Goal: Transaction & Acquisition: Book appointment/travel/reservation

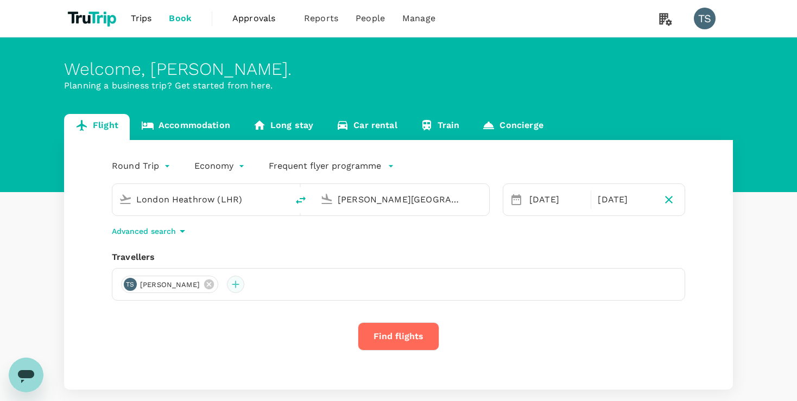
click at [227, 284] on div at bounding box center [235, 284] width 17 height 17
click at [262, 77] on input "text" at bounding box center [214, 68] width 158 height 17
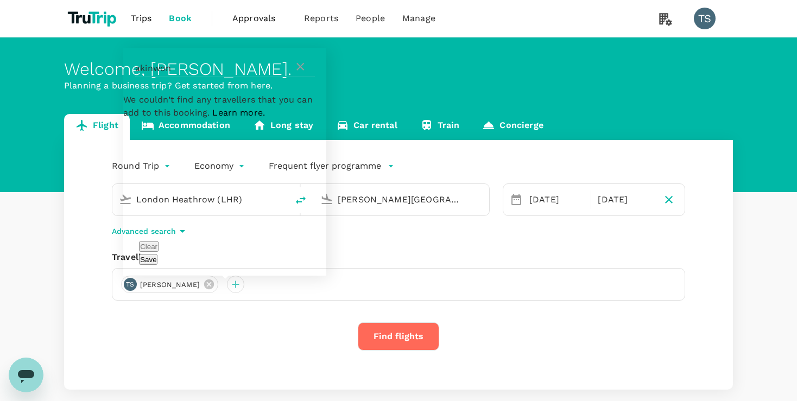
type input "akinwon"
click at [265, 118] on span "Learn more." at bounding box center [238, 112] width 53 height 10
click at [294, 77] on div "akinwon" at bounding box center [224, 68] width 179 height 17
click at [307, 77] on div "akinwon" at bounding box center [224, 68] width 179 height 17
click at [301, 71] on icon at bounding box center [300, 67] width 8 height 8
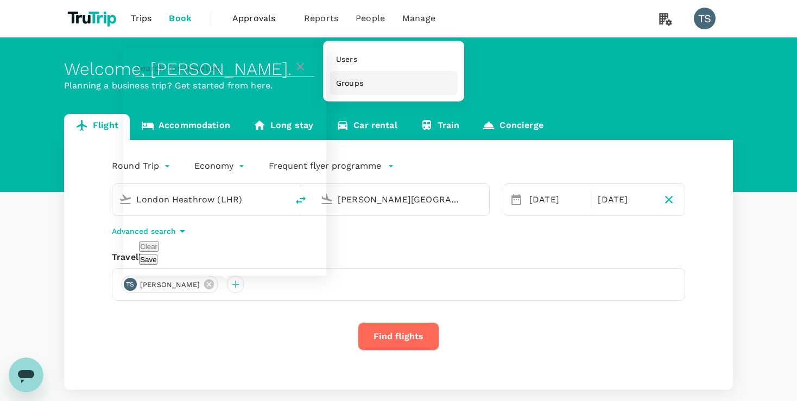
click at [354, 87] on span "Groups" at bounding box center [349, 83] width 27 height 11
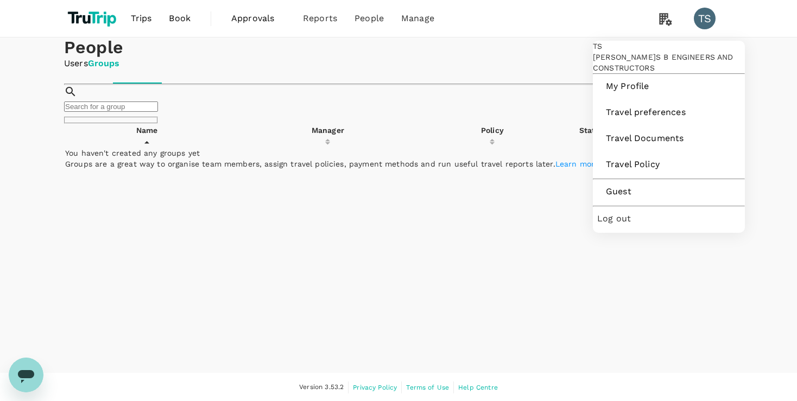
click at [706, 16] on div "TS" at bounding box center [705, 19] width 22 height 22
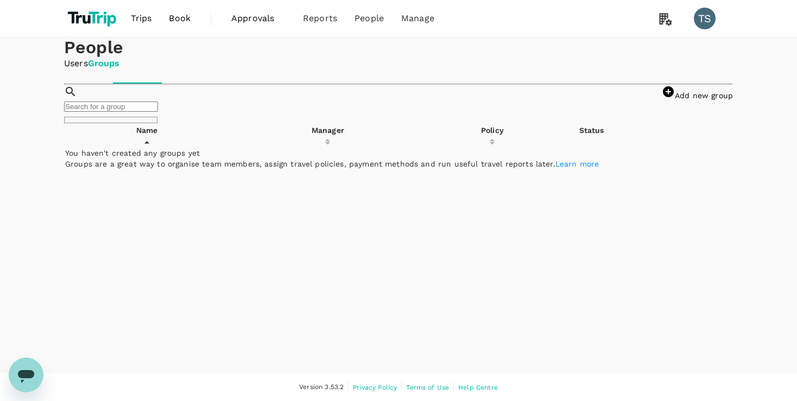
click at [706, 16] on div "TS" at bounding box center [705, 19] width 22 height 22
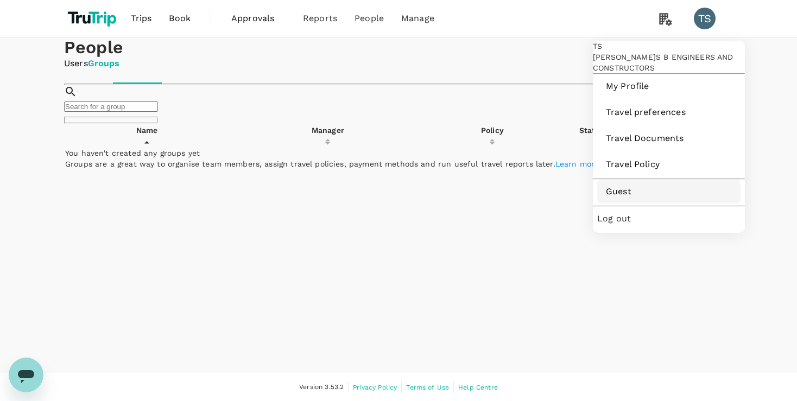
click at [619, 198] on span "Guest" at bounding box center [669, 191] width 126 height 13
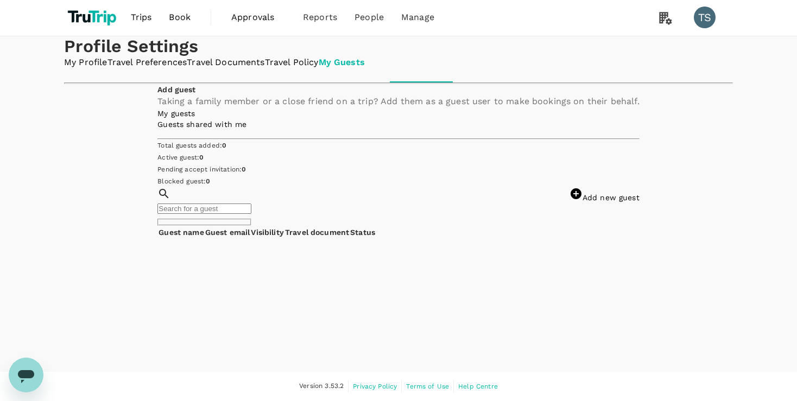
scroll to position [81, 0]
click at [615, 202] on link "Add new guest" at bounding box center [604, 197] width 70 height 9
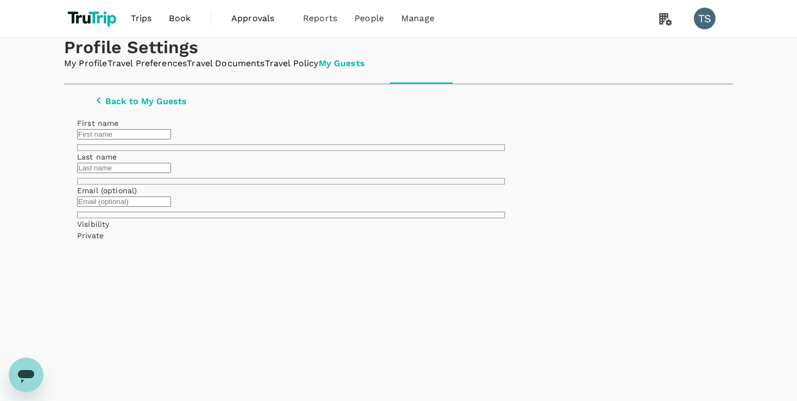
click at [171, 139] on input "text" at bounding box center [124, 134] width 94 height 10
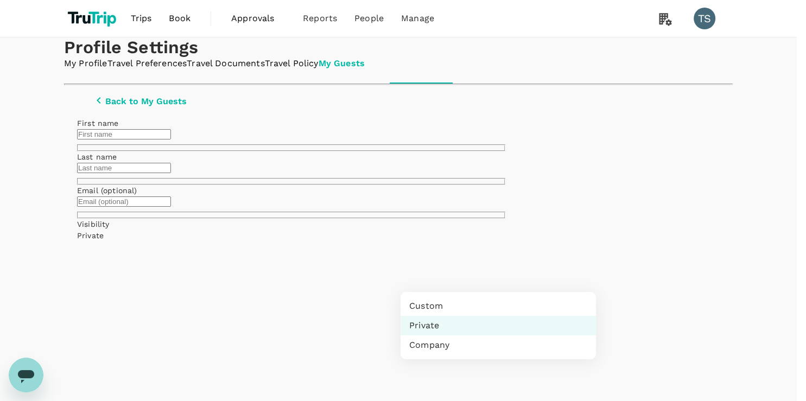
click at [481, 275] on body "Trips Book Approvals 0 Reports People Manage TS Profile Settings My Profile Tra…" at bounding box center [403, 390] width 806 height 780
click at [429, 346] on li "Company" at bounding box center [498, 345] width 195 height 20
type input "company"
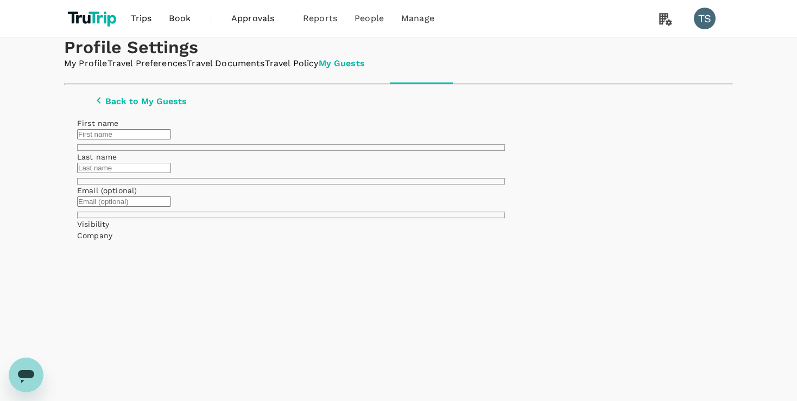
click at [171, 139] on input "text" at bounding box center [124, 134] width 94 height 10
click at [92, 107] on icon "button" at bounding box center [98, 100] width 13 height 13
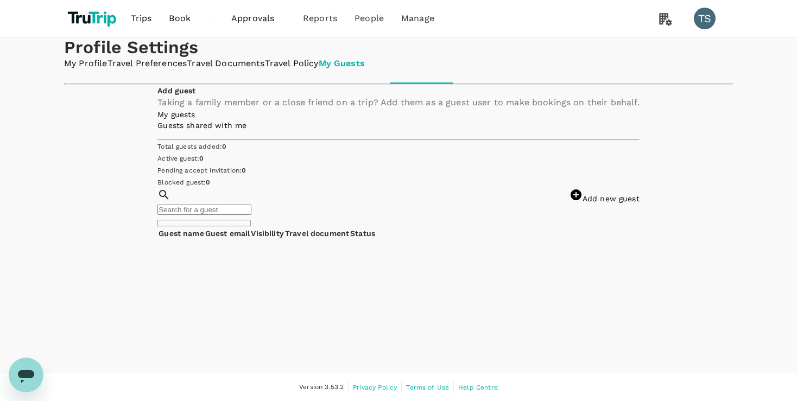
click at [177, 20] on span "Book" at bounding box center [180, 18] width 22 height 13
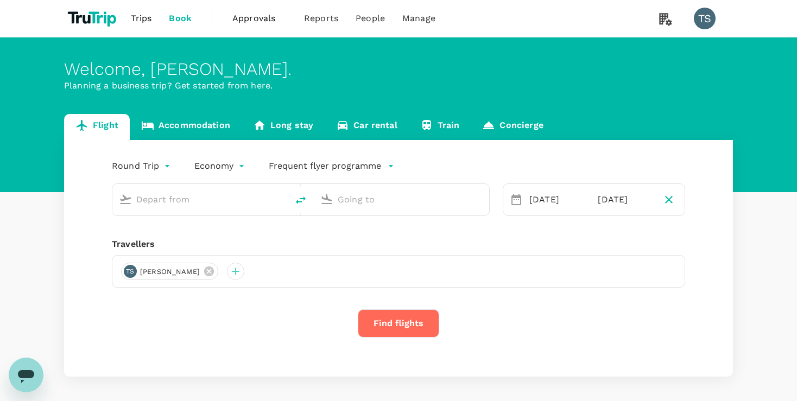
type input "London Heathrow (LHR)"
type input "[PERSON_NAME][GEOGRAPHIC_DATA] (ABV)"
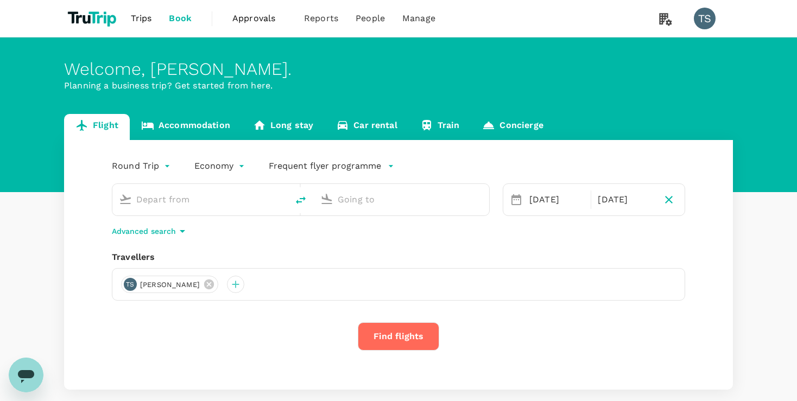
type input "London Heathrow (LHR)"
type input "[PERSON_NAME][GEOGRAPHIC_DATA] (ABV)"
click at [246, 202] on input "London Heathrow (LHR)" at bounding box center [200, 199] width 129 height 17
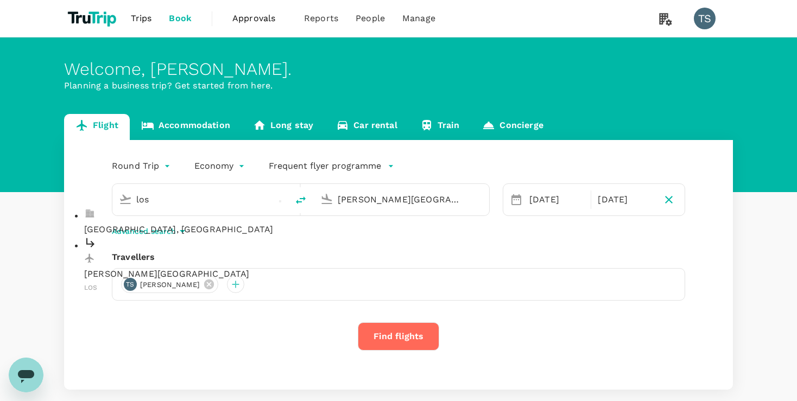
click at [246, 268] on p "[PERSON_NAME][GEOGRAPHIC_DATA]" at bounding box center [209, 274] width 250 height 13
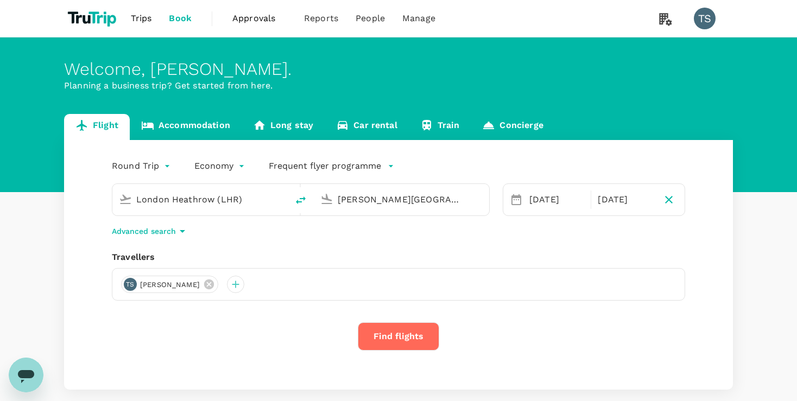
type input "[PERSON_NAME][GEOGRAPHIC_DATA] (LOS)"
click at [470, 199] on div "[PERSON_NAME][GEOGRAPHIC_DATA] (ABV)" at bounding box center [410, 199] width 145 height 17
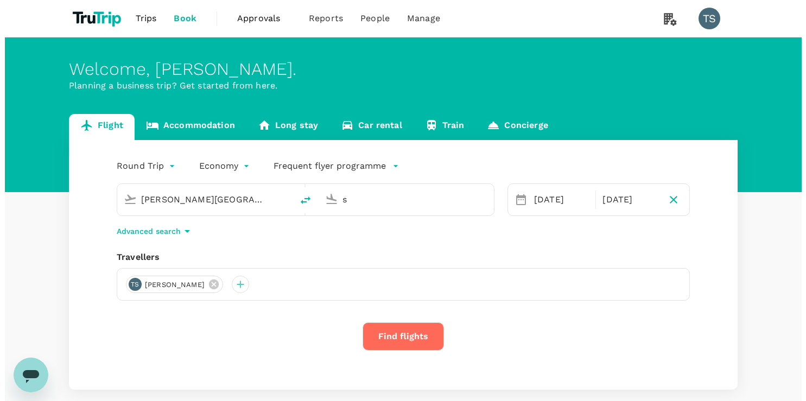
scroll to position [0, 0]
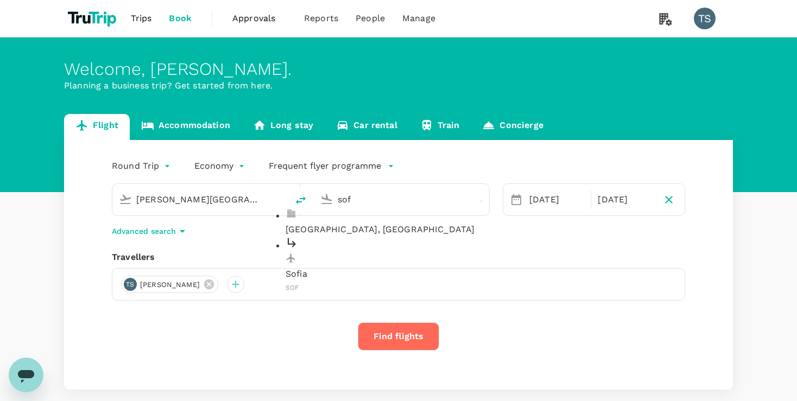
click at [336, 268] on p "Sofia" at bounding box center [410, 274] width 250 height 13
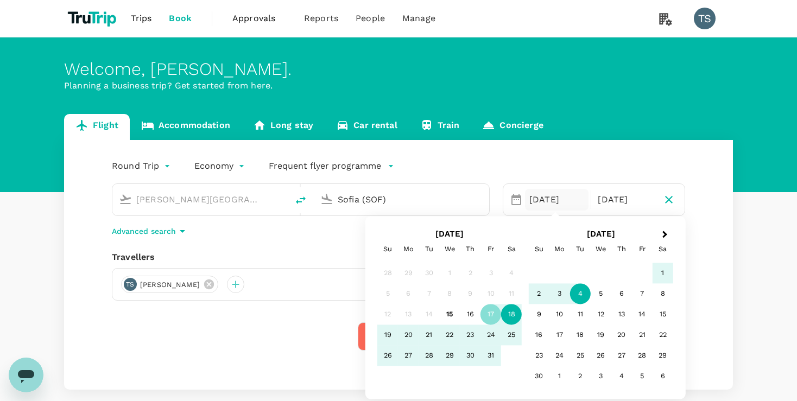
type input "Sofia (SOF)"
click at [509, 317] on div "18" at bounding box center [511, 314] width 21 height 21
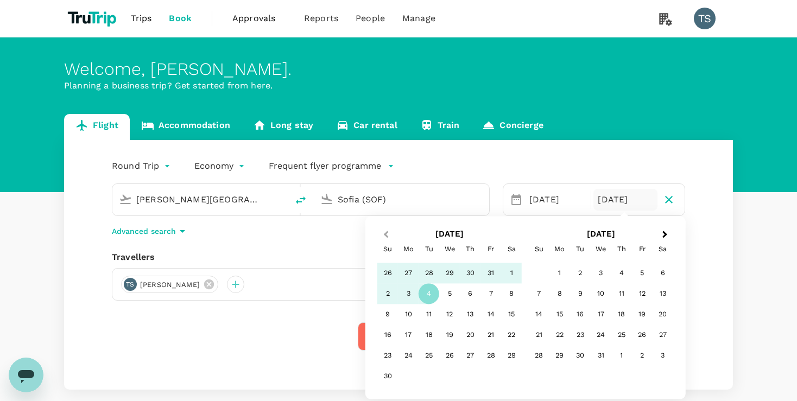
click at [380, 232] on button "Previous Month" at bounding box center [384, 234] width 17 height 17
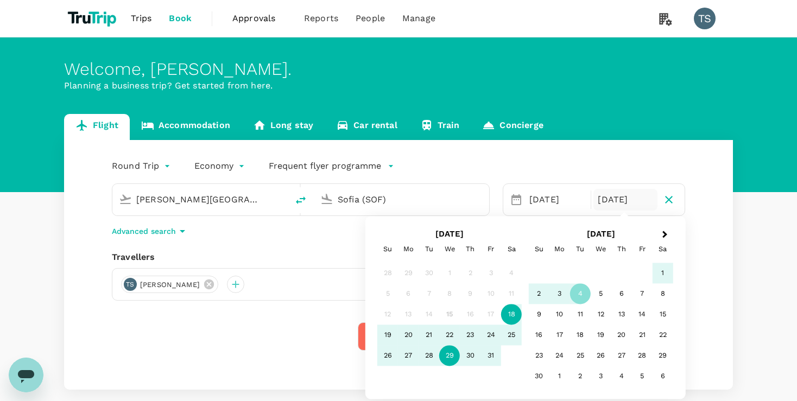
click at [448, 361] on div "29" at bounding box center [449, 356] width 21 height 21
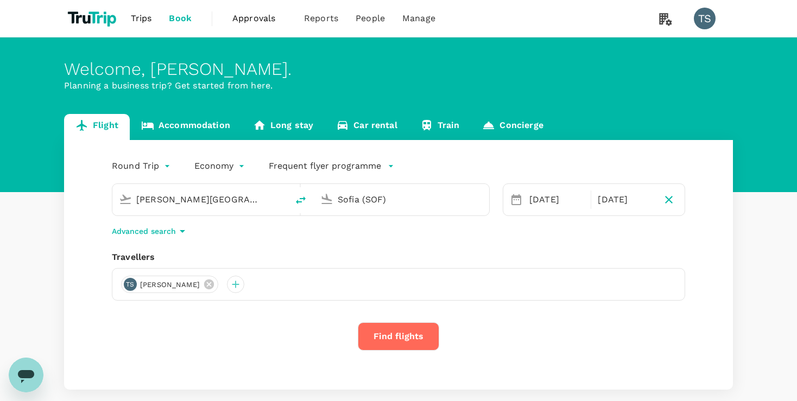
click at [379, 329] on button "Find flights" at bounding box center [398, 336] width 81 height 28
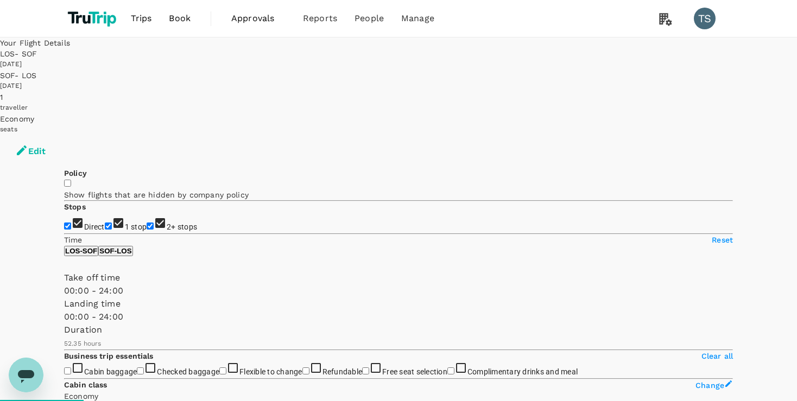
type input "3155"
drag, startPoint x: 710, startPoint y: 154, endPoint x: 659, endPoint y: 154, distance: 51.0
drag, startPoint x: 714, startPoint y: 159, endPoint x: 637, endPoint y: 153, distance: 77.3
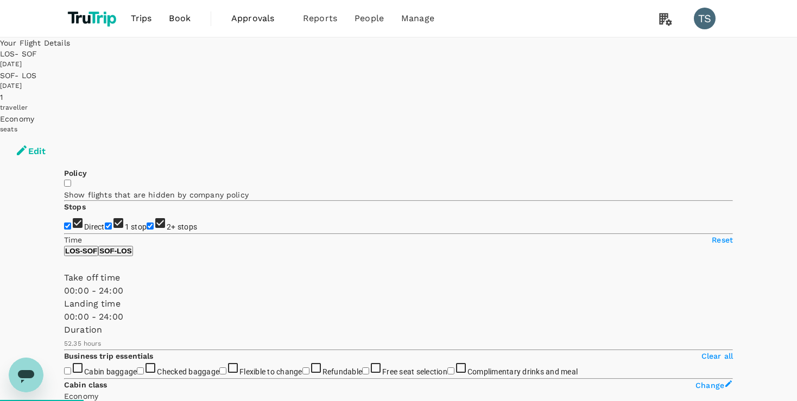
copy h6 "SGD 1,695.46"
